Goal: Information Seeking & Learning: Find specific fact

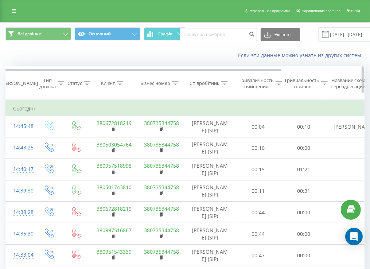
click at [110, 81] on font "Клієнт" at bounding box center [108, 83] width 14 height 7
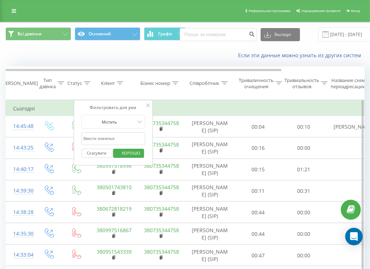
click at [112, 138] on input "text" at bounding box center [113, 138] width 64 height 13
paste input "0672513905"
click at [116, 152] on span "ХОРОШО" at bounding box center [131, 152] width 33 height 11
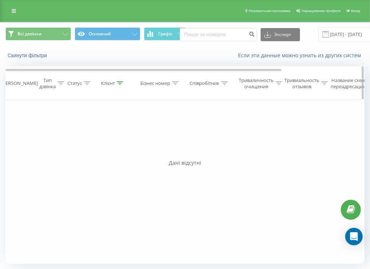
click at [105, 82] on font "Клієнт" at bounding box center [108, 83] width 14 height 7
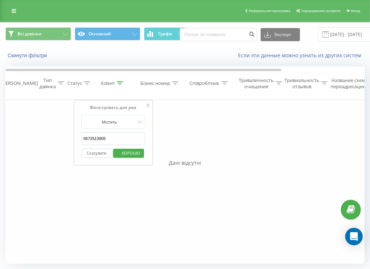
click at [84, 139] on input "0672513905" at bounding box center [113, 138] width 64 height 13
type input "380672513905"
click at [123, 151] on font "ХОРОШО" at bounding box center [131, 152] width 19 height 5
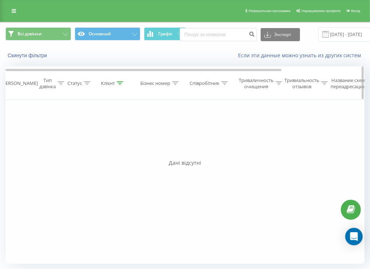
click at [114, 88] on th "Клієнт" at bounding box center [113, 83] width 47 height 33
click at [114, 82] on font "Клієнт" at bounding box center [108, 83] width 14 height 7
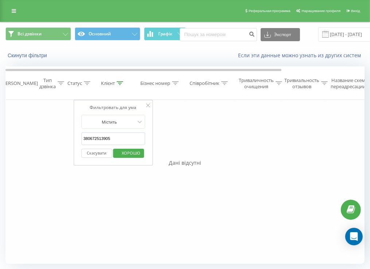
drag, startPoint x: 121, startPoint y: 134, endPoint x: 59, endPoint y: 142, distance: 62.2
click at [59, 142] on div "Фильтровать для ума Дорівнює Ввести значенья Скасувати ХОРОШО Фильтровать для у…" at bounding box center [184, 182] width 359 height 164
click at [89, 153] on font "Скасувати" at bounding box center [97, 152] width 20 height 5
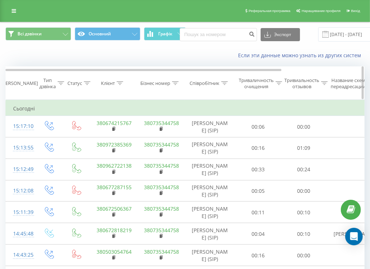
click at [104, 84] on font "Клієнт" at bounding box center [108, 83] width 14 height 7
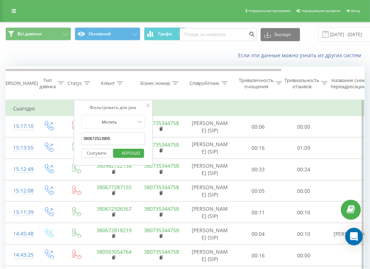
click at [114, 138] on input "380672513905" at bounding box center [113, 138] width 64 height 13
paste input "380678233533"
type input "380678233533"
click at [129, 155] on font "ХОРОШО" at bounding box center [131, 152] width 19 height 5
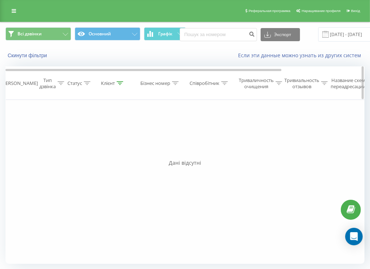
click at [111, 80] on font "Клієнт" at bounding box center [108, 83] width 14 height 7
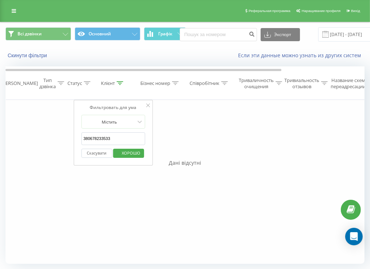
click at [100, 155] on button "Скасувати" at bounding box center [96, 153] width 31 height 9
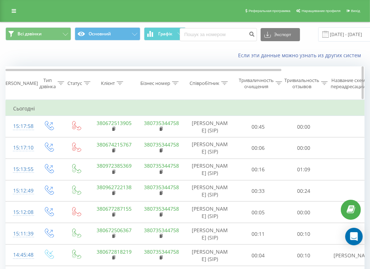
click at [117, 81] on div at bounding box center [120, 83] width 7 height 6
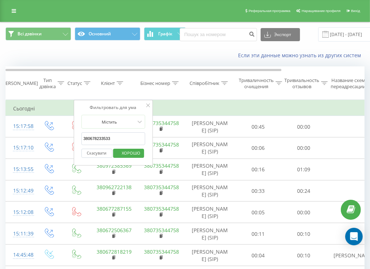
click at [111, 137] on input "380678233533" at bounding box center [113, 138] width 64 height 13
paste input "380687351782"
type input "380687351782"
click at [121, 152] on span "ХОРОШО" at bounding box center [131, 152] width 33 height 11
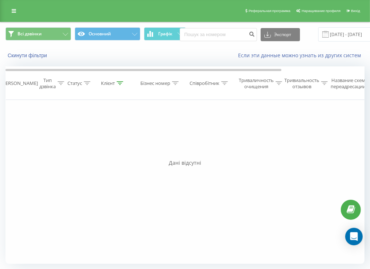
scroll to position [1, 0]
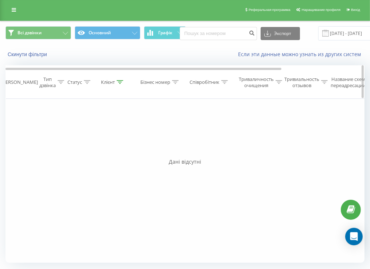
click at [110, 78] on th "Клієнт" at bounding box center [113, 82] width 47 height 33
click at [110, 81] on font "Клієнт" at bounding box center [108, 82] width 14 height 7
click at [104, 148] on button "Скасувати" at bounding box center [96, 152] width 31 height 9
